Goal: Check status: Check status

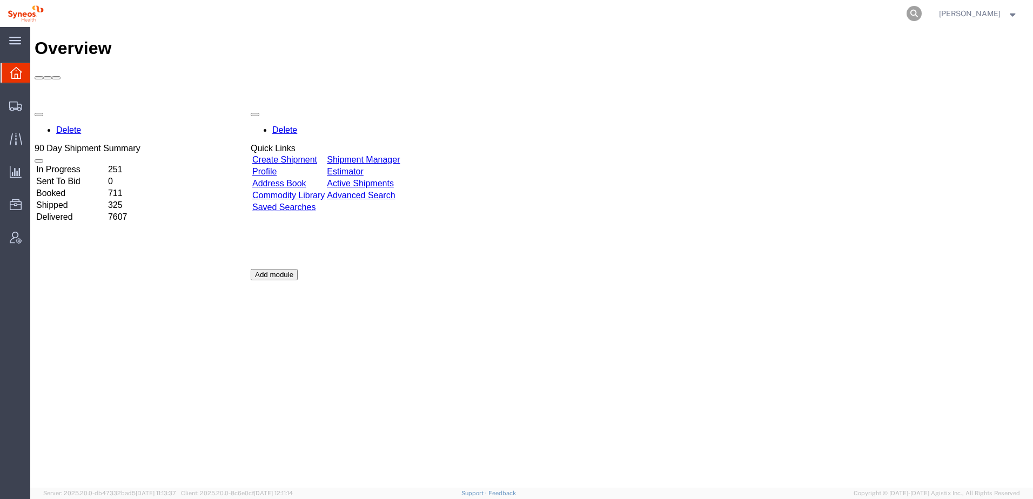
click at [922, 12] on icon at bounding box center [914, 13] width 15 height 15
paste input "56994014"
type input "56994014"
click at [922, 14] on icon at bounding box center [914, 13] width 15 height 15
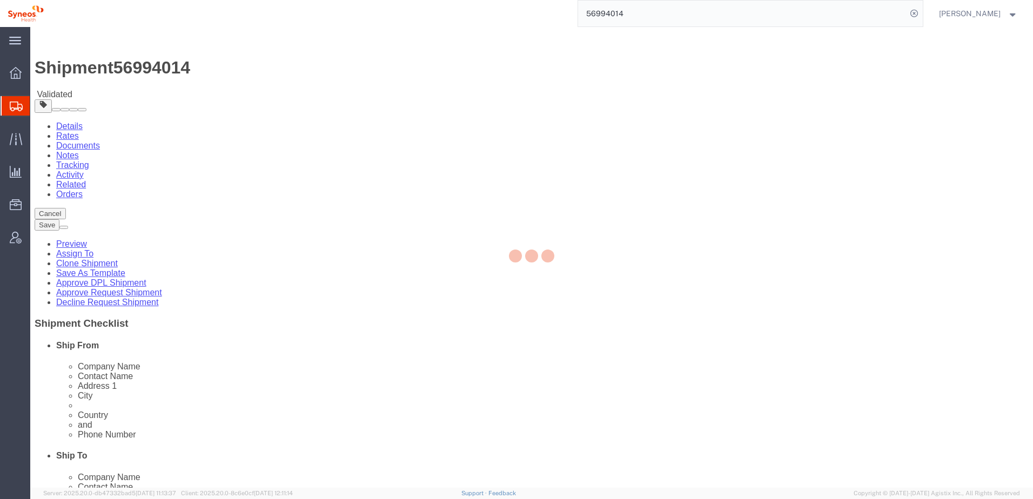
select select "61570"
select select
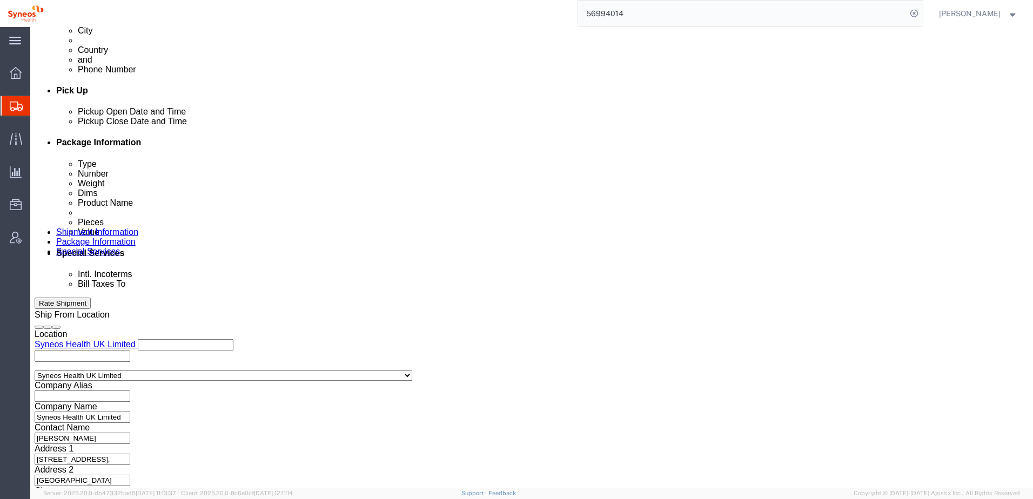
scroll to position [488, 0]
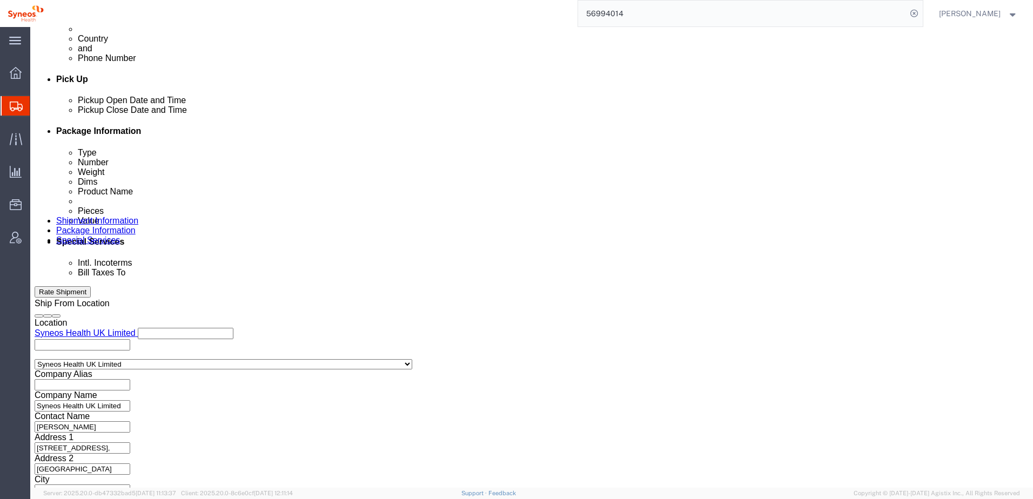
click button "Rate Shipment"
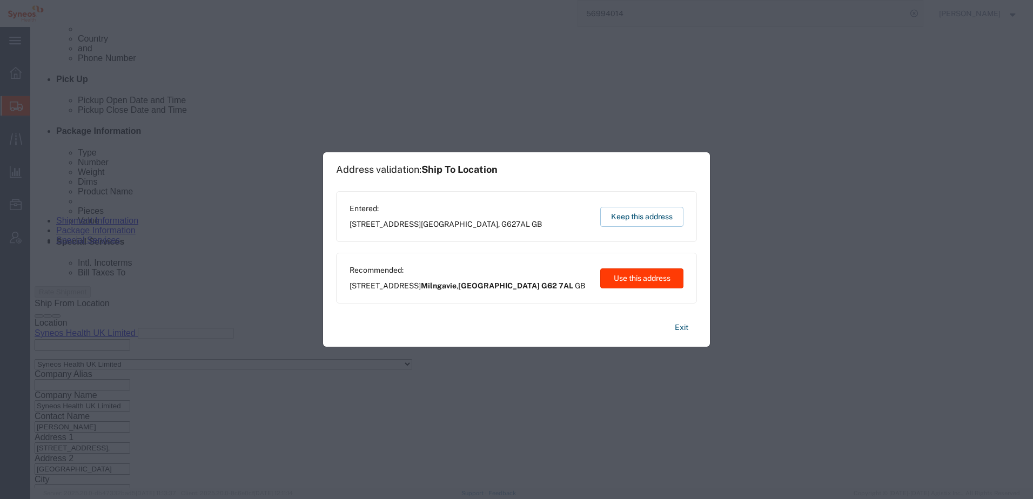
click at [617, 276] on button "Use this address" at bounding box center [641, 279] width 83 height 20
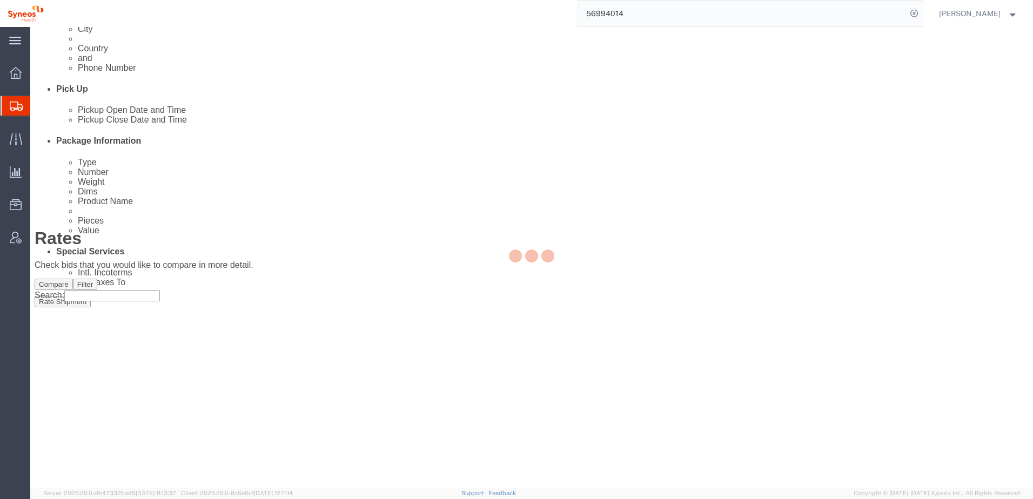
scroll to position [0, 0]
